Goal: Task Accomplishment & Management: Manage account settings

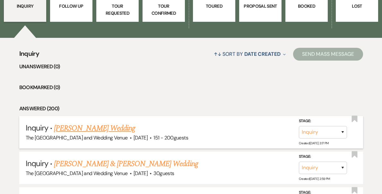
click at [118, 131] on link "Peter Bartkowiak's Wedding" at bounding box center [94, 129] width 81 height 12
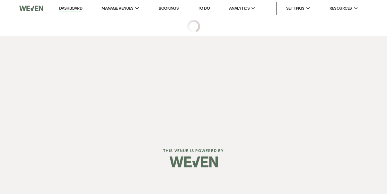
select select "2"
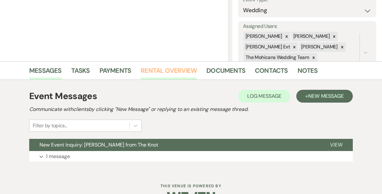
scroll to position [118, 0]
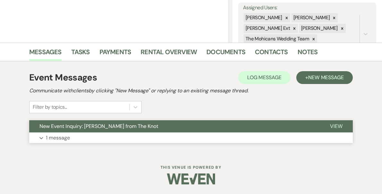
click at [57, 137] on p "1 message" at bounding box center [58, 138] width 24 height 8
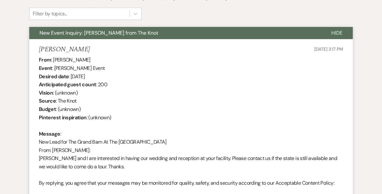
scroll to position [0, 0]
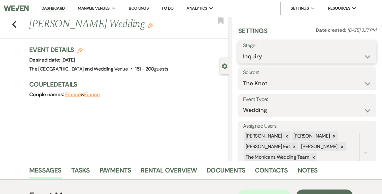
click at [292, 56] on select "Inquiry Follow Up Tour Requested Tour Confirmed Toured Proposal Sent Booked Lost" at bounding box center [307, 56] width 128 height 13
select select "9"
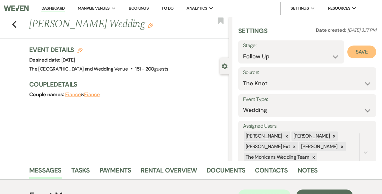
click at [356, 53] on button "Save" at bounding box center [361, 52] width 29 height 13
click at [65, 9] on link "Dashboard" at bounding box center [52, 8] width 23 height 6
select select "9"
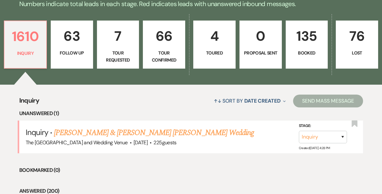
scroll to position [218, 0]
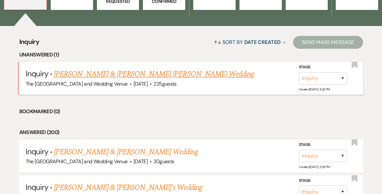
click at [167, 75] on link "[PERSON_NAME] & [PERSON_NAME] [PERSON_NAME] Wedding" at bounding box center [154, 74] width 200 height 12
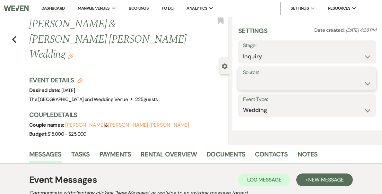
click at [291, 80] on select "Weven Venue Website Instagram Facebook Pinterest Google The Knot Wedding Wire H…" at bounding box center [307, 83] width 128 height 13
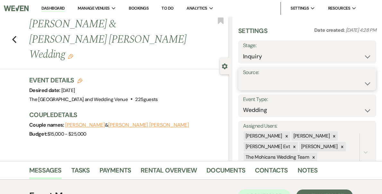
select select "5"
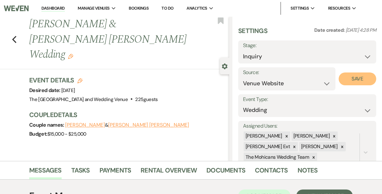
click at [359, 81] on button "Save" at bounding box center [358, 79] width 38 height 13
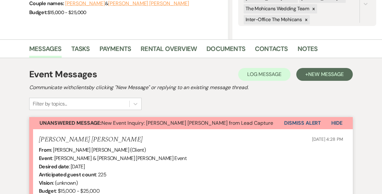
scroll to position [150, 0]
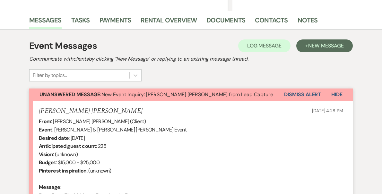
click at [301, 96] on button "Dismiss Alert" at bounding box center [302, 95] width 37 height 12
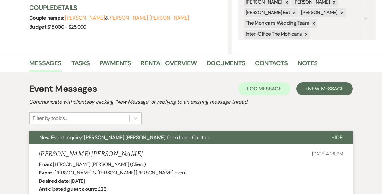
scroll to position [0, 0]
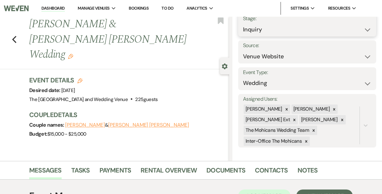
click at [296, 28] on select "Inquiry Follow Up Tour Requested Tour Confirmed Toured Proposal Sent Booked Lost" at bounding box center [307, 29] width 128 height 13
select select "9"
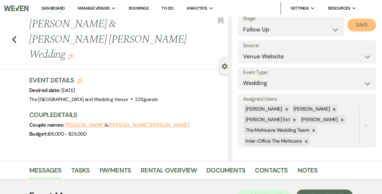
click at [359, 27] on button "Save" at bounding box center [361, 25] width 29 height 13
click at [65, 7] on link "Dashboard" at bounding box center [52, 8] width 23 height 6
